Goal: Information Seeking & Learning: Check status

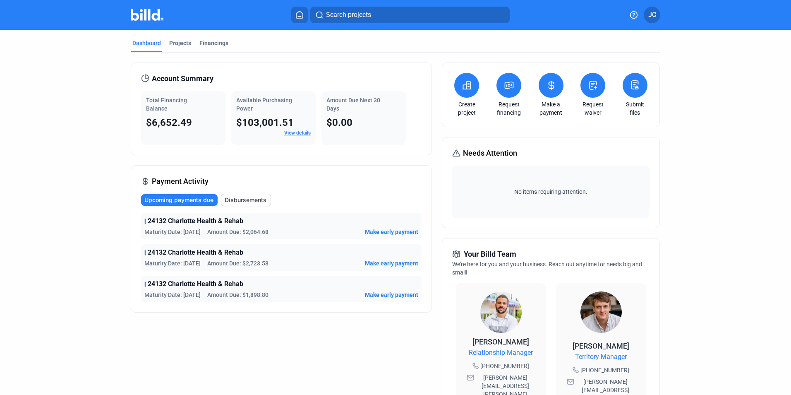
click at [173, 37] on mat-tab-group "Dashboard Projects Financings Account Summary Total Financing Balance $6,652.49…" at bounding box center [395, 316] width 529 height 572
click at [175, 41] on div "Projects" at bounding box center [180, 43] width 22 height 8
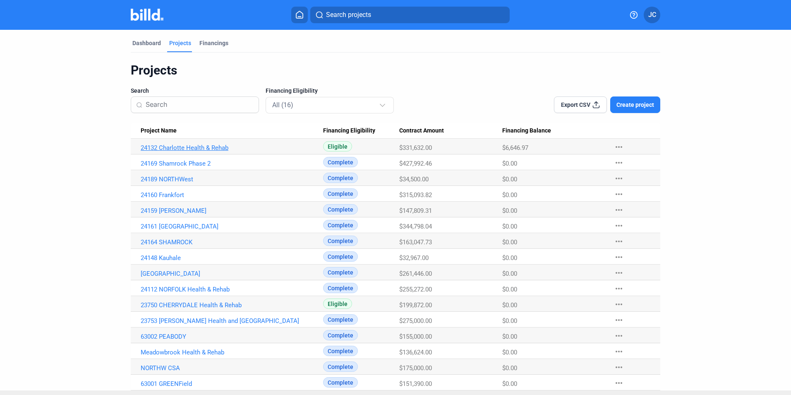
click at [202, 146] on link "24132 Charlotte Health & Rehab" at bounding box center [232, 147] width 182 height 7
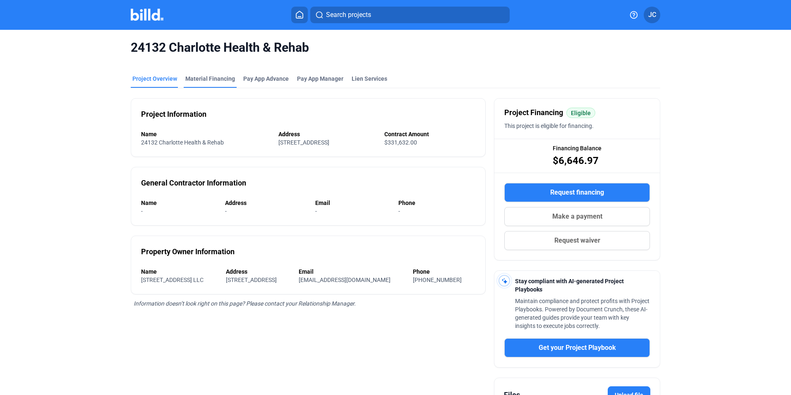
click at [201, 79] on div "Material Financing" at bounding box center [210, 78] width 50 height 8
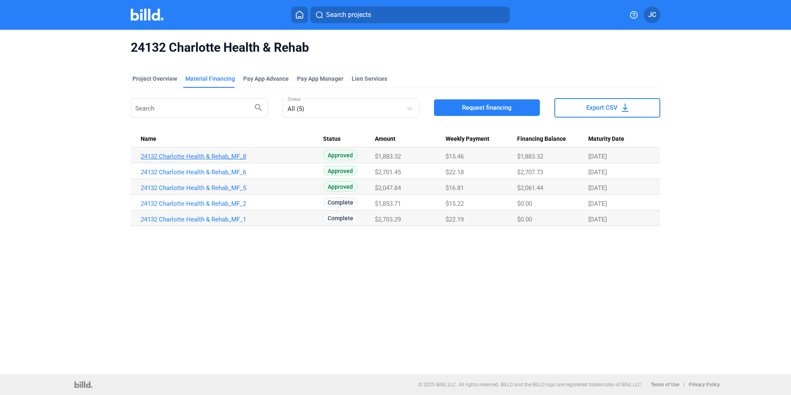
click at [223, 154] on link "24132 Charlotte Health & Rehab_MF_8" at bounding box center [232, 156] width 182 height 7
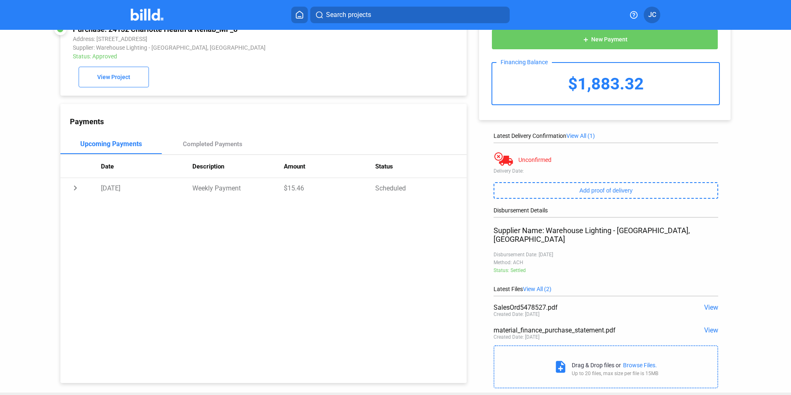
scroll to position [33, 0]
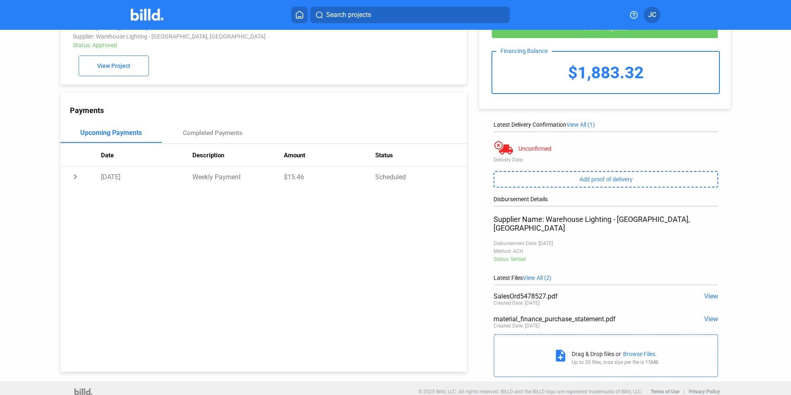
click at [711, 292] on span "View" at bounding box center [711, 296] width 14 height 8
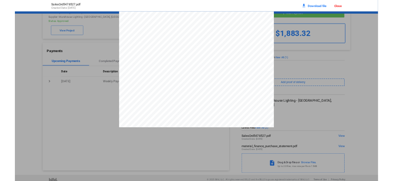
scroll to position [0, 0]
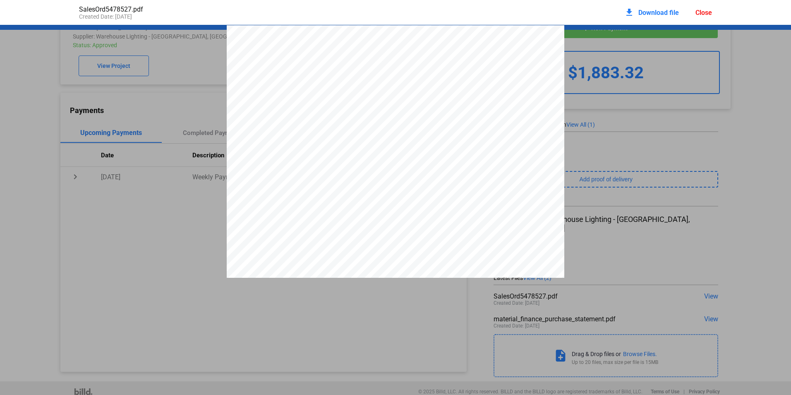
click at [711, 12] on div "Close" at bounding box center [703, 13] width 17 height 8
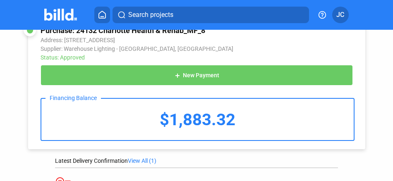
scroll to position [42, 0]
